Goal: Obtain resource: Download file/media

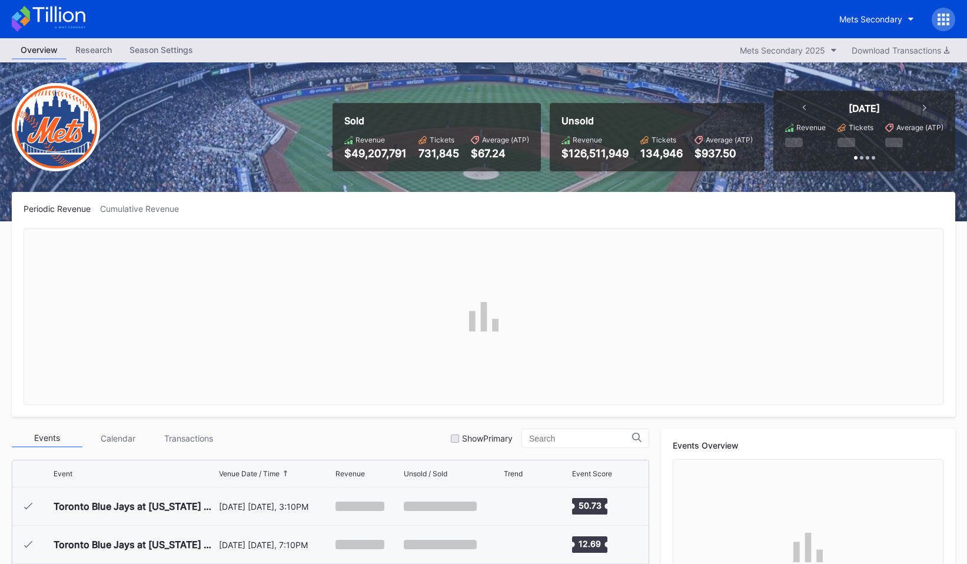
scroll to position [3019, 0]
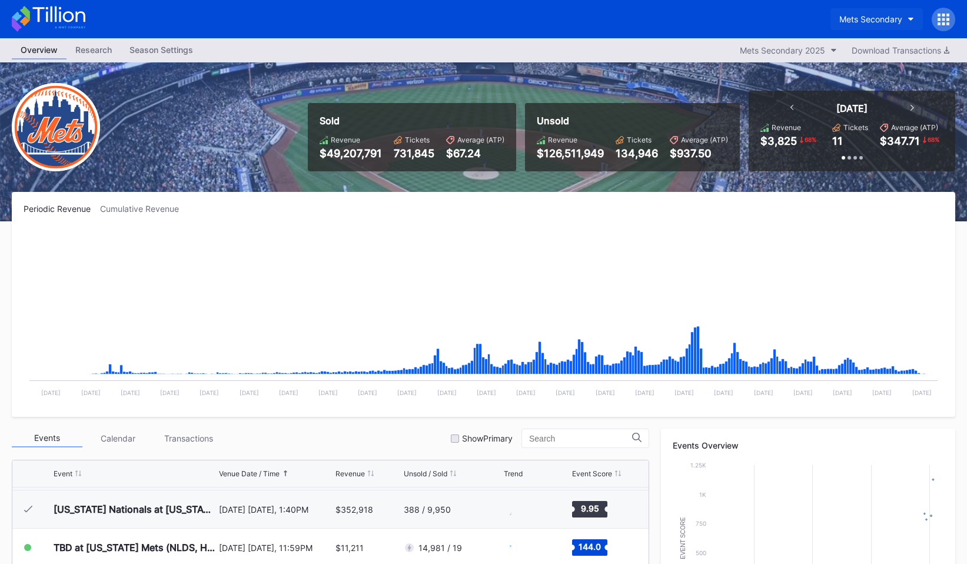
click at [867, 16] on div "Mets Secondary" at bounding box center [870, 19] width 63 height 10
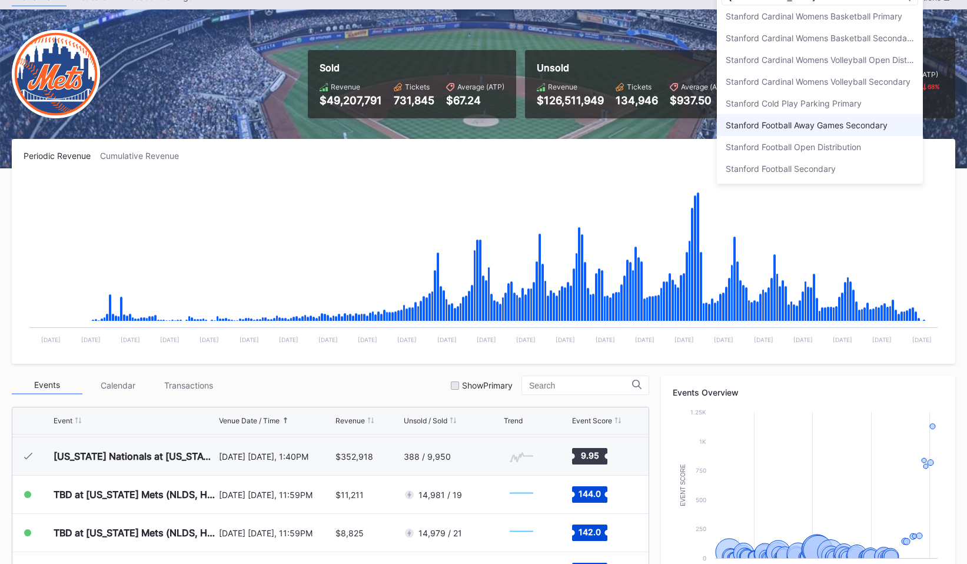
scroll to position [59, 0]
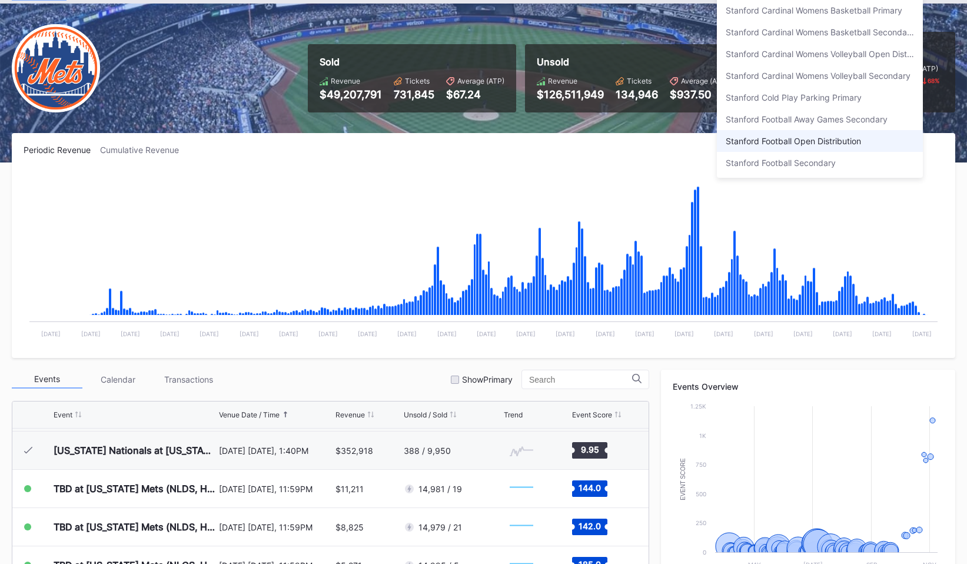
type input "[GEOGRAPHIC_DATA]"
click at [829, 138] on div "Stanford Football Open Distribution" at bounding box center [793, 141] width 135 height 10
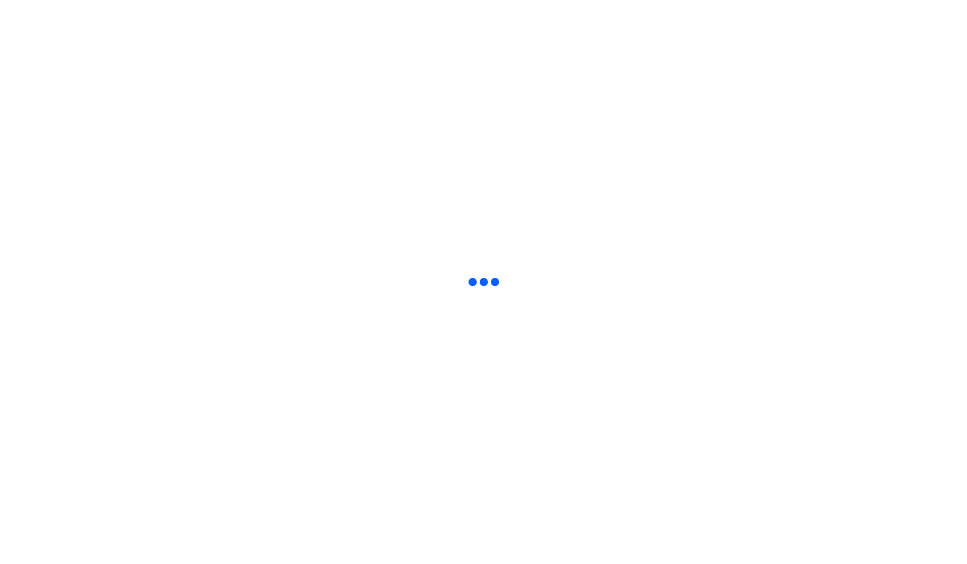
scroll to position [0, 0]
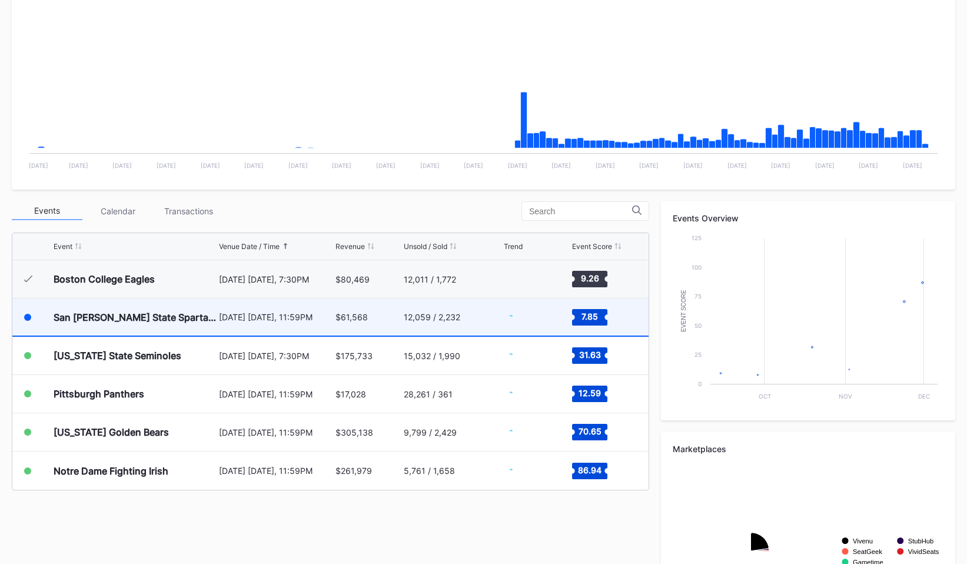
scroll to position [267, 0]
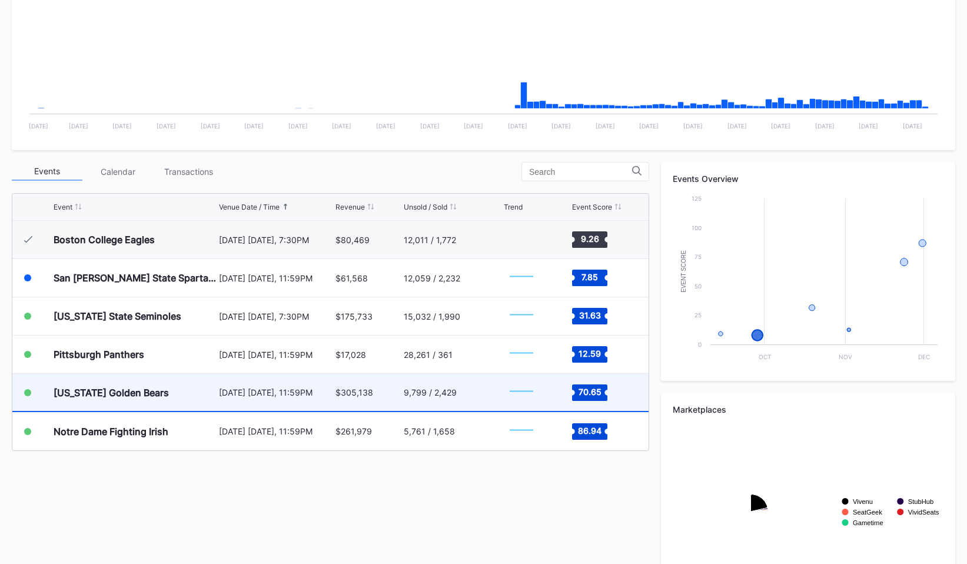
click at [146, 397] on div "[US_STATE] Golden Bears" at bounding box center [111, 393] width 115 height 12
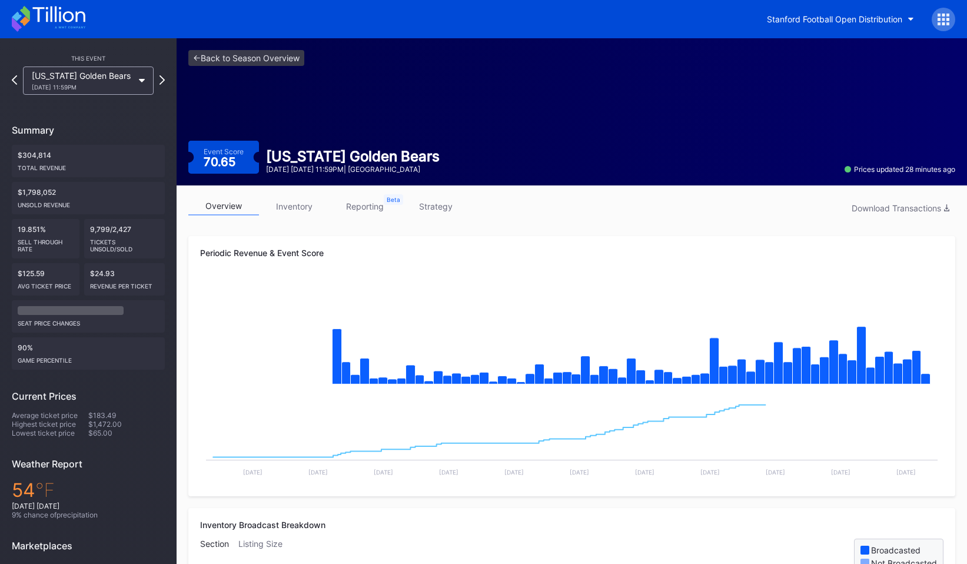
click at [301, 214] on link "inventory" at bounding box center [294, 206] width 71 height 18
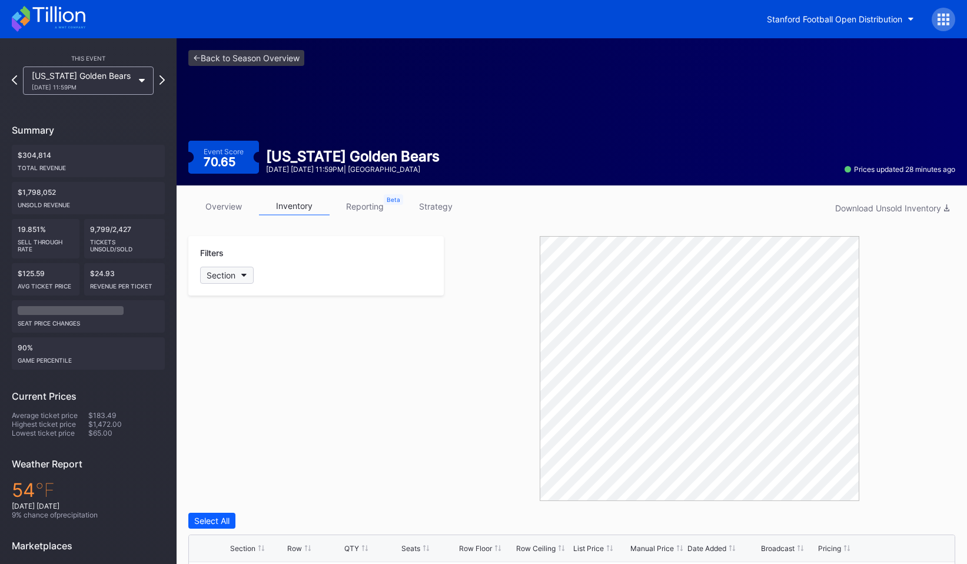
click at [235, 272] on div "Section" at bounding box center [221, 275] width 29 height 10
type input "101"
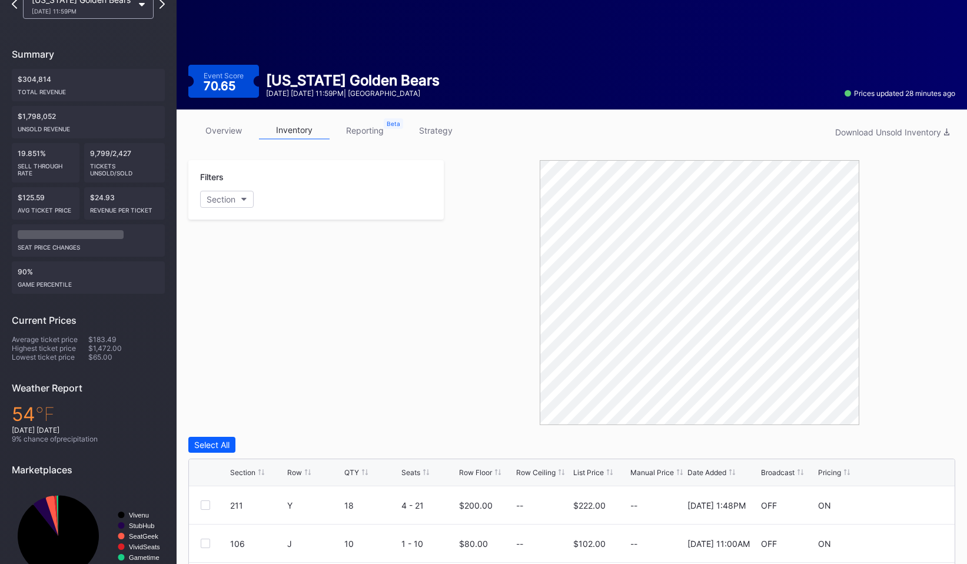
scroll to position [55, 0]
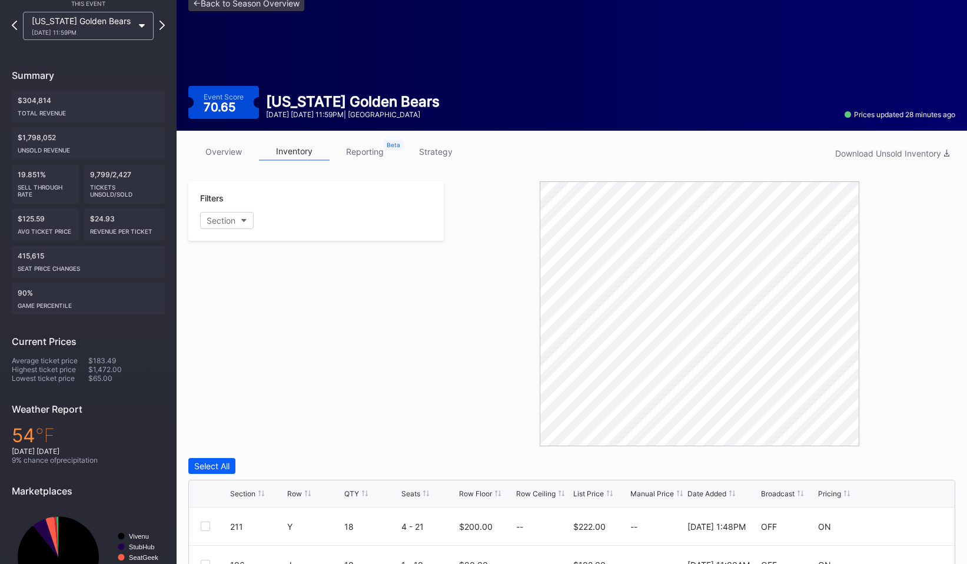
click at [260, 492] on icon at bounding box center [261, 493] width 6 height 6
click at [235, 222] on div "Section" at bounding box center [221, 220] width 29 height 10
click at [235, 284] on div "105" at bounding box center [234, 286] width 15 height 10
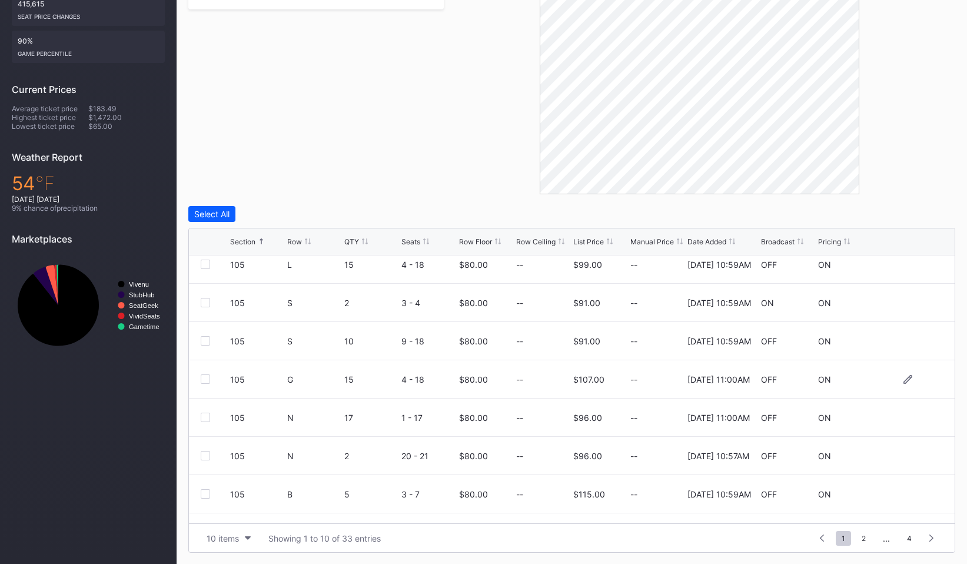
scroll to position [114, 0]
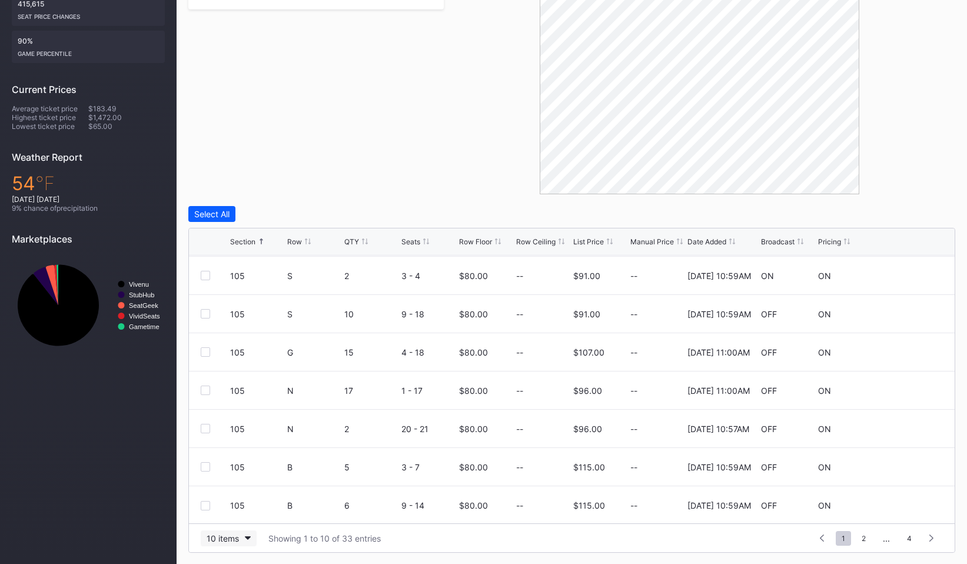
click at [223, 544] on button "10 items" at bounding box center [229, 538] width 56 height 16
click at [225, 507] on div "200 items" at bounding box center [228, 508] width 38 height 10
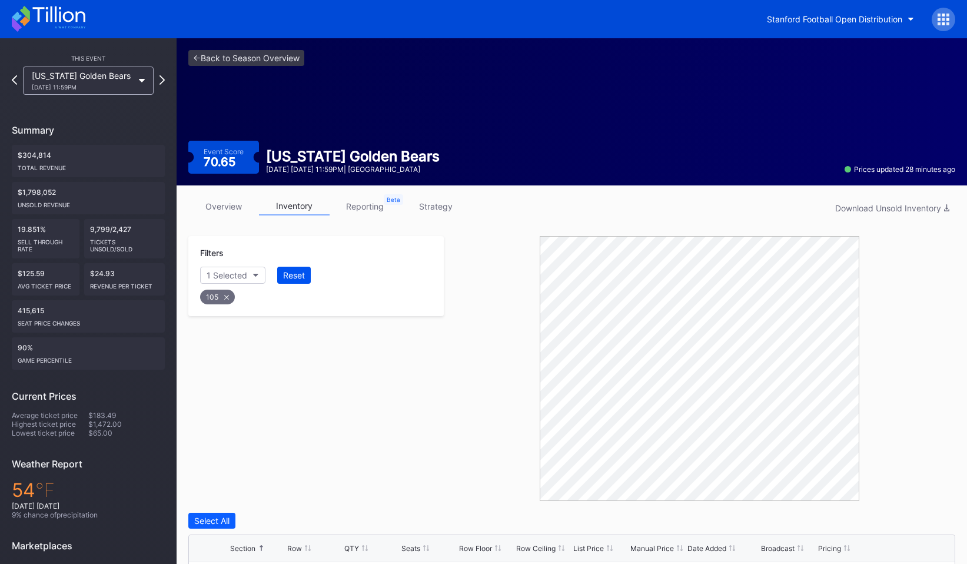
click at [294, 274] on div "Reset" at bounding box center [294, 275] width 22 height 10
click at [914, 204] on div "Download Unsold Inventory" at bounding box center [892, 208] width 114 height 10
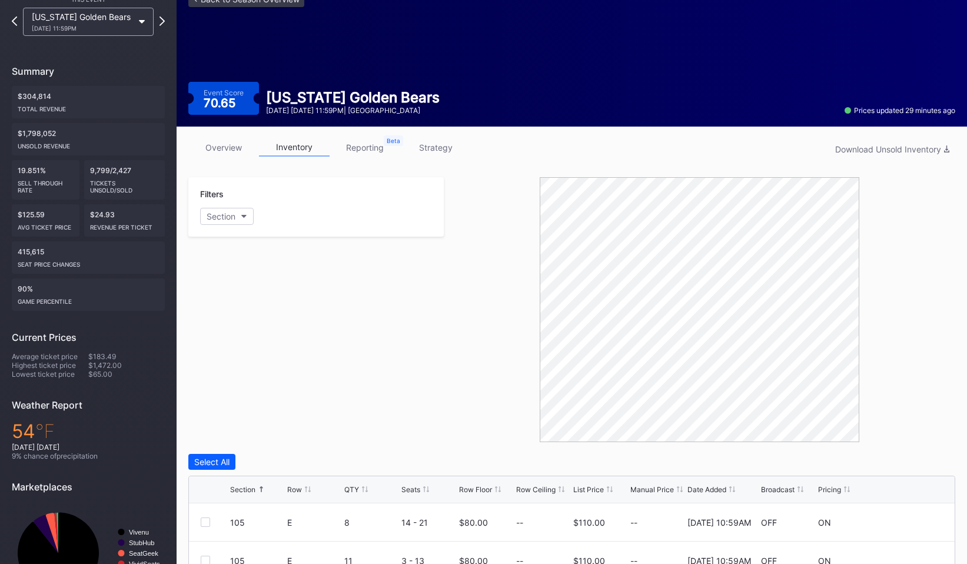
scroll to position [60, 0]
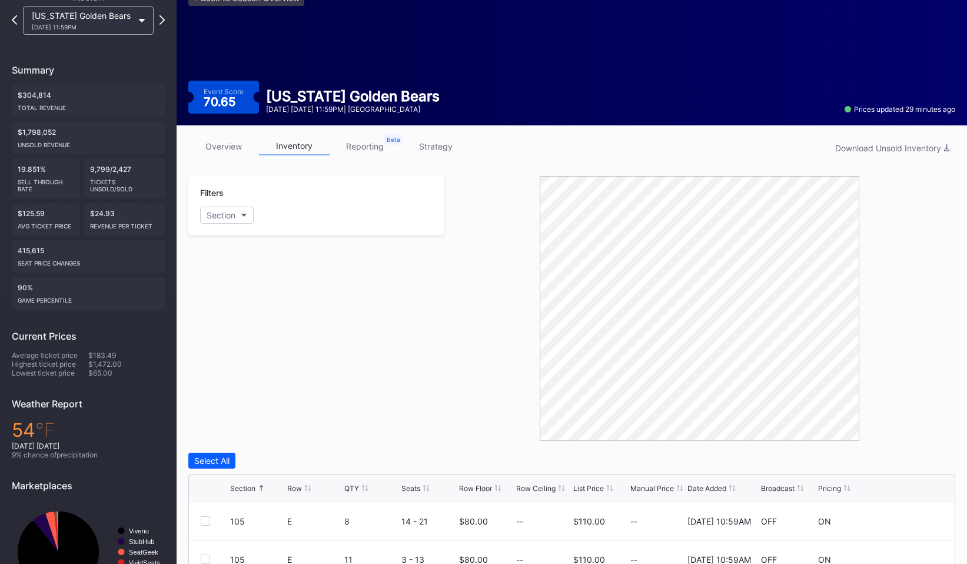
click at [92, 169] on div "9,799/2,427 Tickets Unsold/Sold" at bounding box center [124, 178] width 81 height 39
click at [121, 168] on div "9,799/2,427 Tickets Unsold/Sold" at bounding box center [124, 178] width 81 height 39
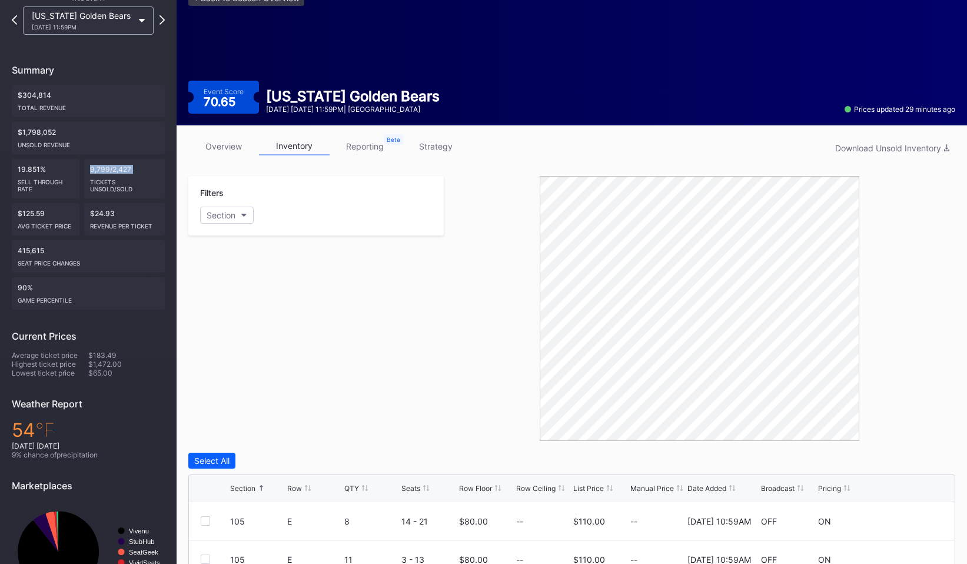
click at [121, 168] on div "9,799/2,427 Tickets Unsold/Sold" at bounding box center [124, 178] width 81 height 39
